Goal: Task Accomplishment & Management: Use online tool/utility

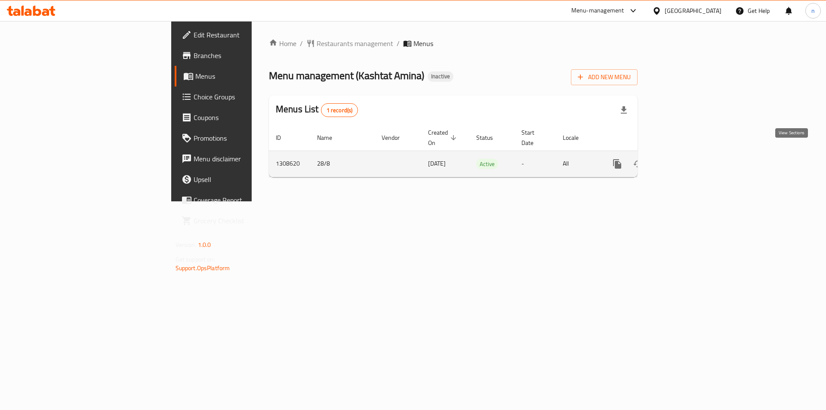
click at [685, 159] on icon "enhanced table" at bounding box center [679, 164] width 10 height 10
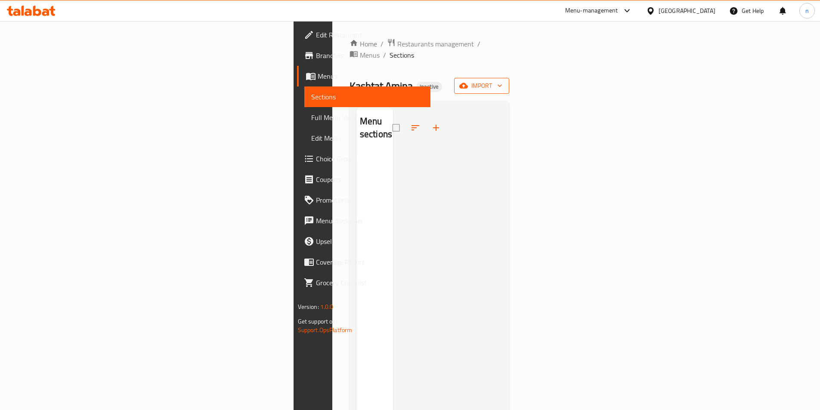
click at [509, 78] on button "import" at bounding box center [481, 86] width 55 height 16
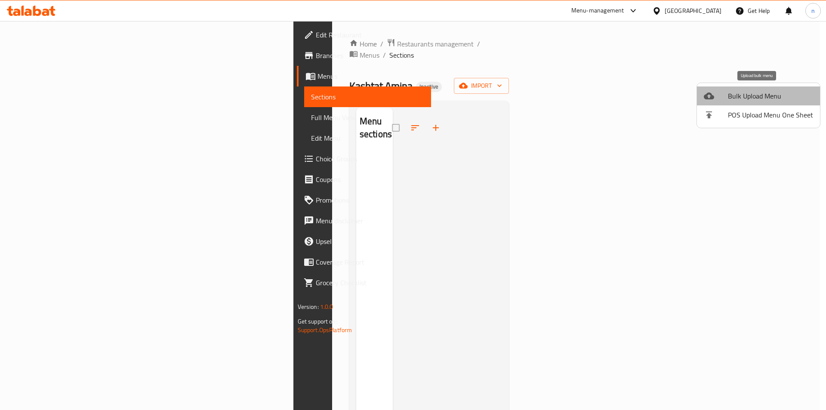
click at [759, 97] on span "Bulk Upload Menu" at bounding box center [770, 96] width 85 height 10
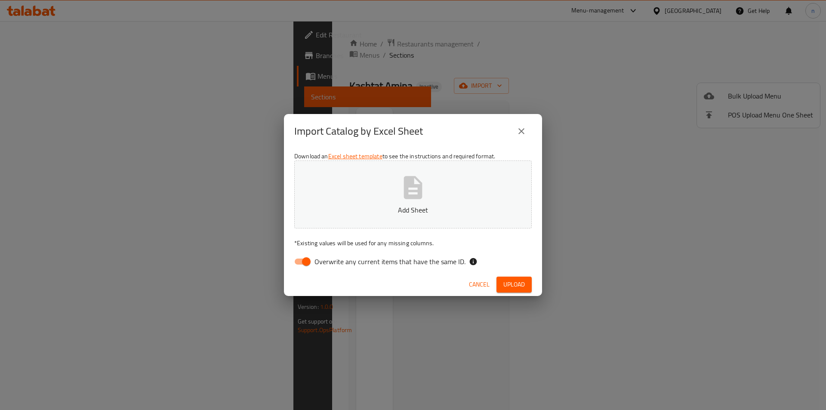
click at [304, 259] on input "Overwrite any current items that have the same ID." at bounding box center [306, 261] width 49 height 16
checkbox input "false"
click at [423, 192] on icon "button" at bounding box center [413, 188] width 28 height 28
click at [518, 279] on span "Upload" at bounding box center [514, 284] width 22 height 11
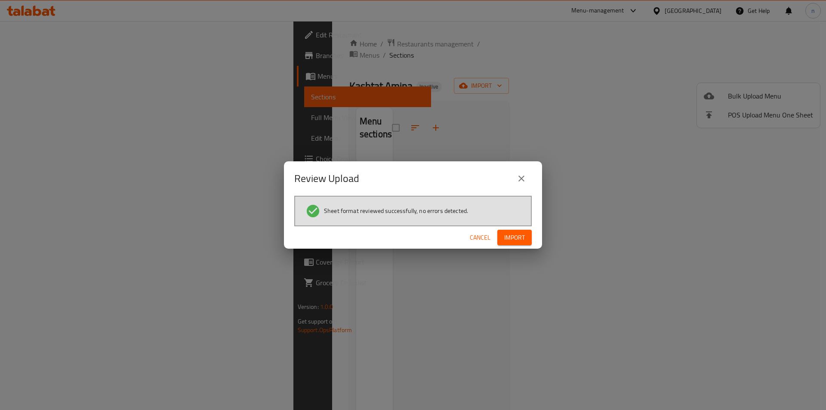
click at [514, 241] on span "Import" at bounding box center [514, 237] width 21 height 11
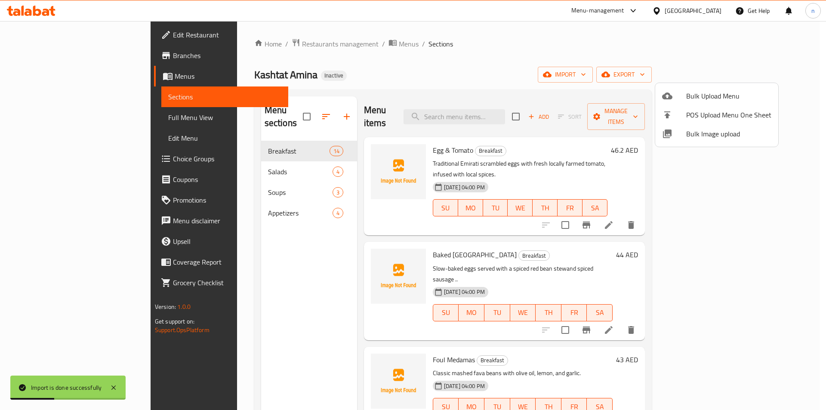
click at [57, 119] on div at bounding box center [413, 205] width 826 height 410
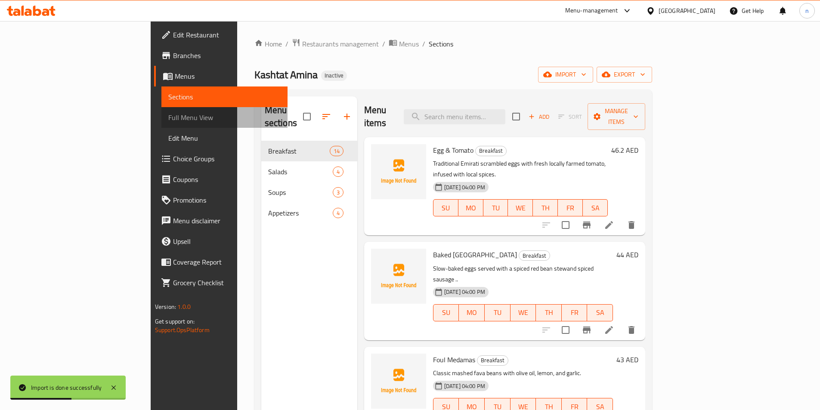
click at [168, 119] on span "Full Menu View" at bounding box center [224, 117] width 112 height 10
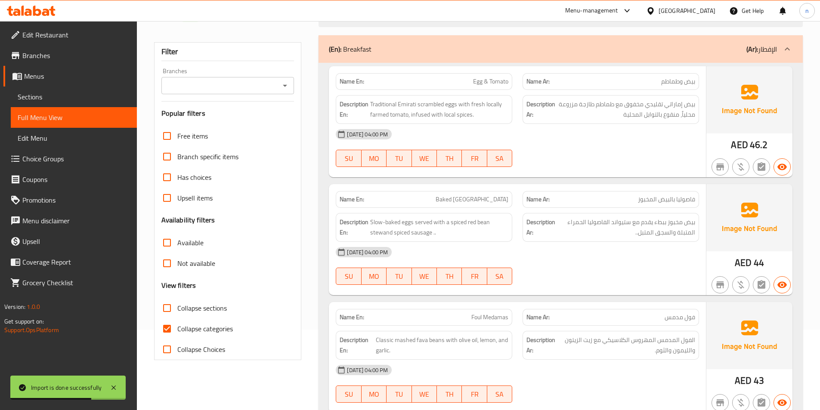
scroll to position [172, 0]
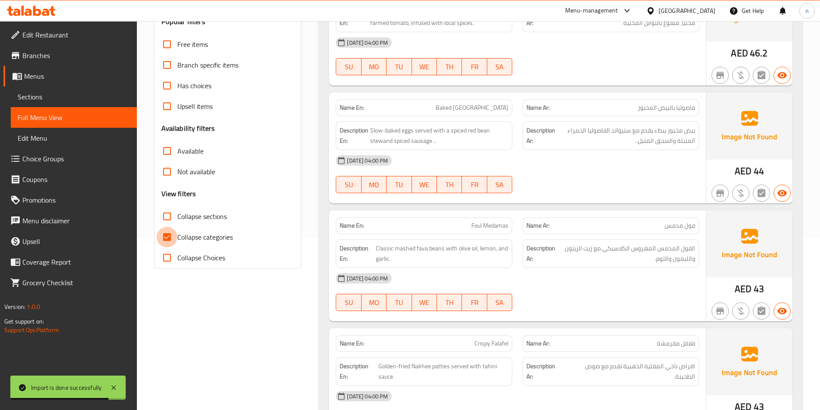
click at [167, 235] on input "Collapse categories" at bounding box center [167, 237] width 21 height 21
checkbox input "false"
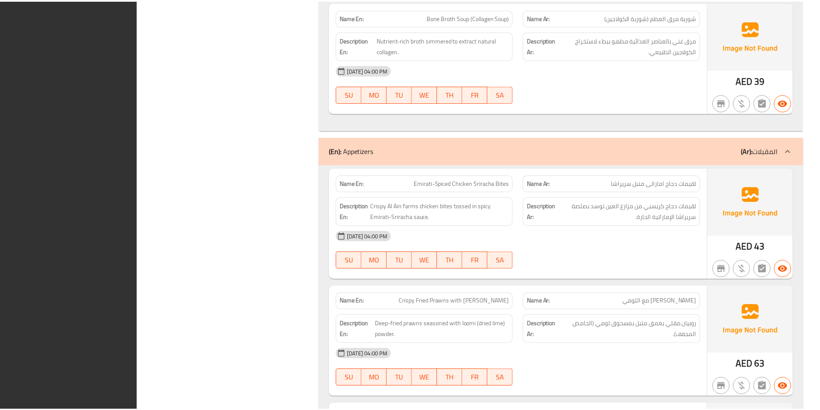
scroll to position [2846, 0]
